Goal: Task Accomplishment & Management: Use online tool/utility

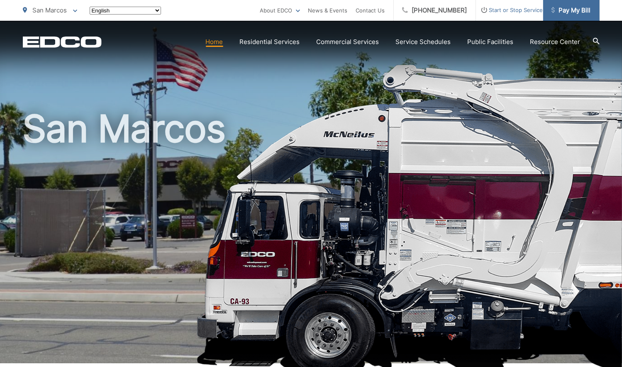
click at [584, 12] on span "Pay My Bill" at bounding box center [571, 10] width 39 height 10
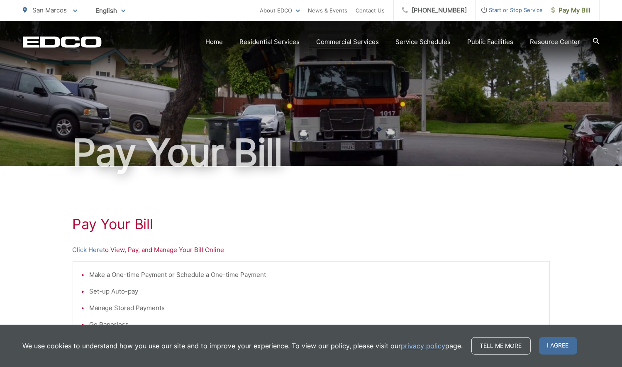
click at [222, 291] on li "Set-up Auto-pay" at bounding box center [316, 291] width 452 height 10
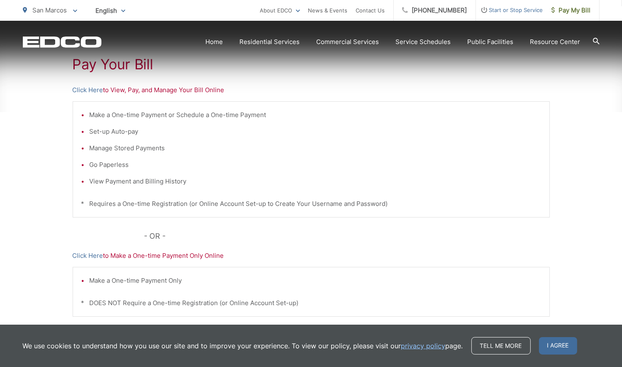
scroll to position [180, 0]
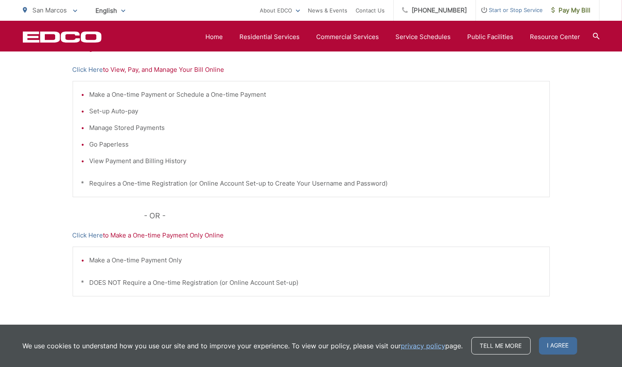
click at [137, 229] on div "Pay Your [PERSON_NAME] Here to View, Pay, and Manage Your Bill Online Make a On…" at bounding box center [311, 172] width 477 height 373
click at [91, 236] on link "Click Here" at bounding box center [88, 235] width 31 height 10
